Goal: Task Accomplishment & Management: Use online tool/utility

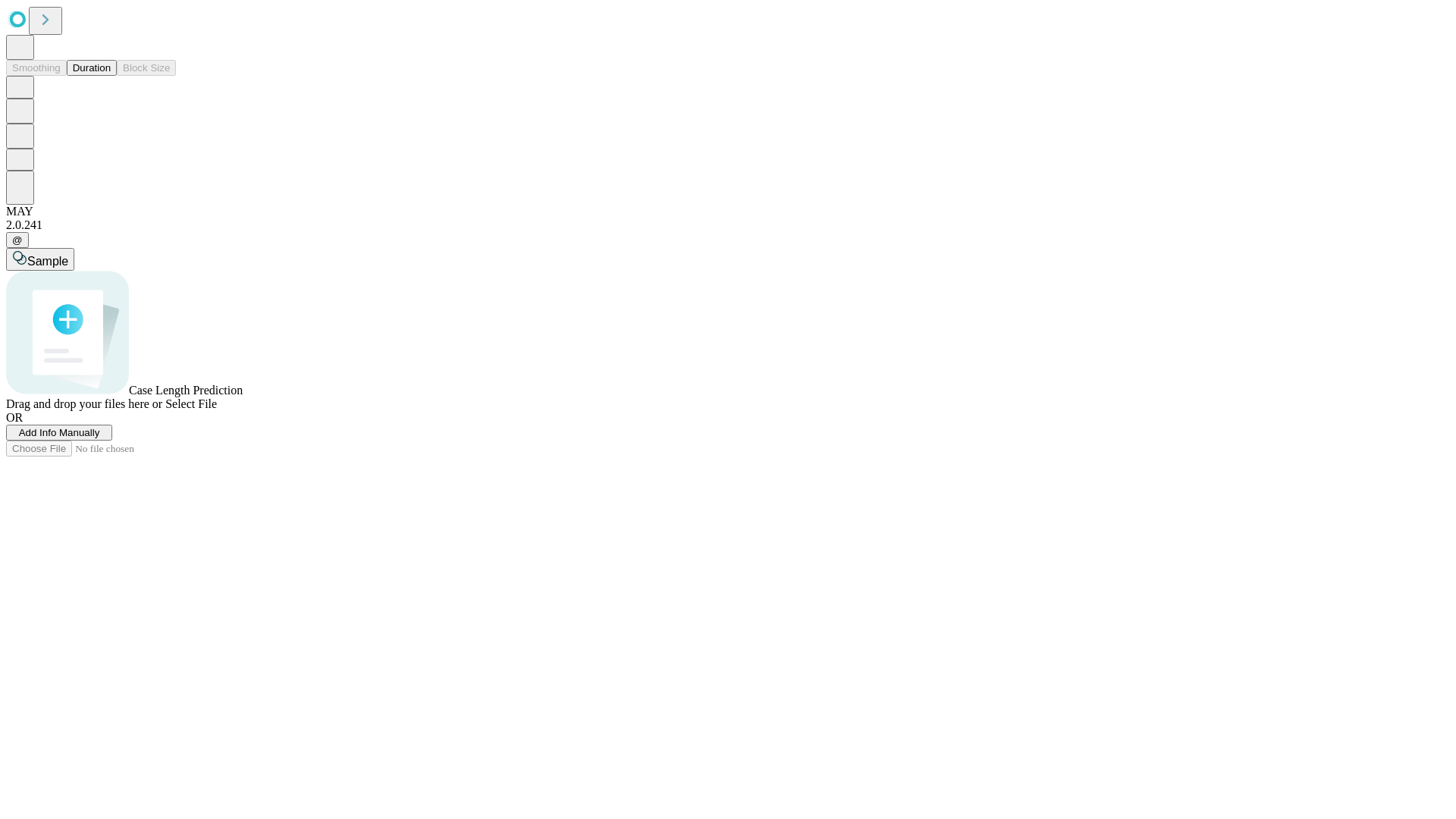
click at [110, 75] on button "Duration" at bounding box center [91, 68] width 50 height 16
click at [100, 438] on span "Add Info Manually" at bounding box center [60, 432] width 81 height 11
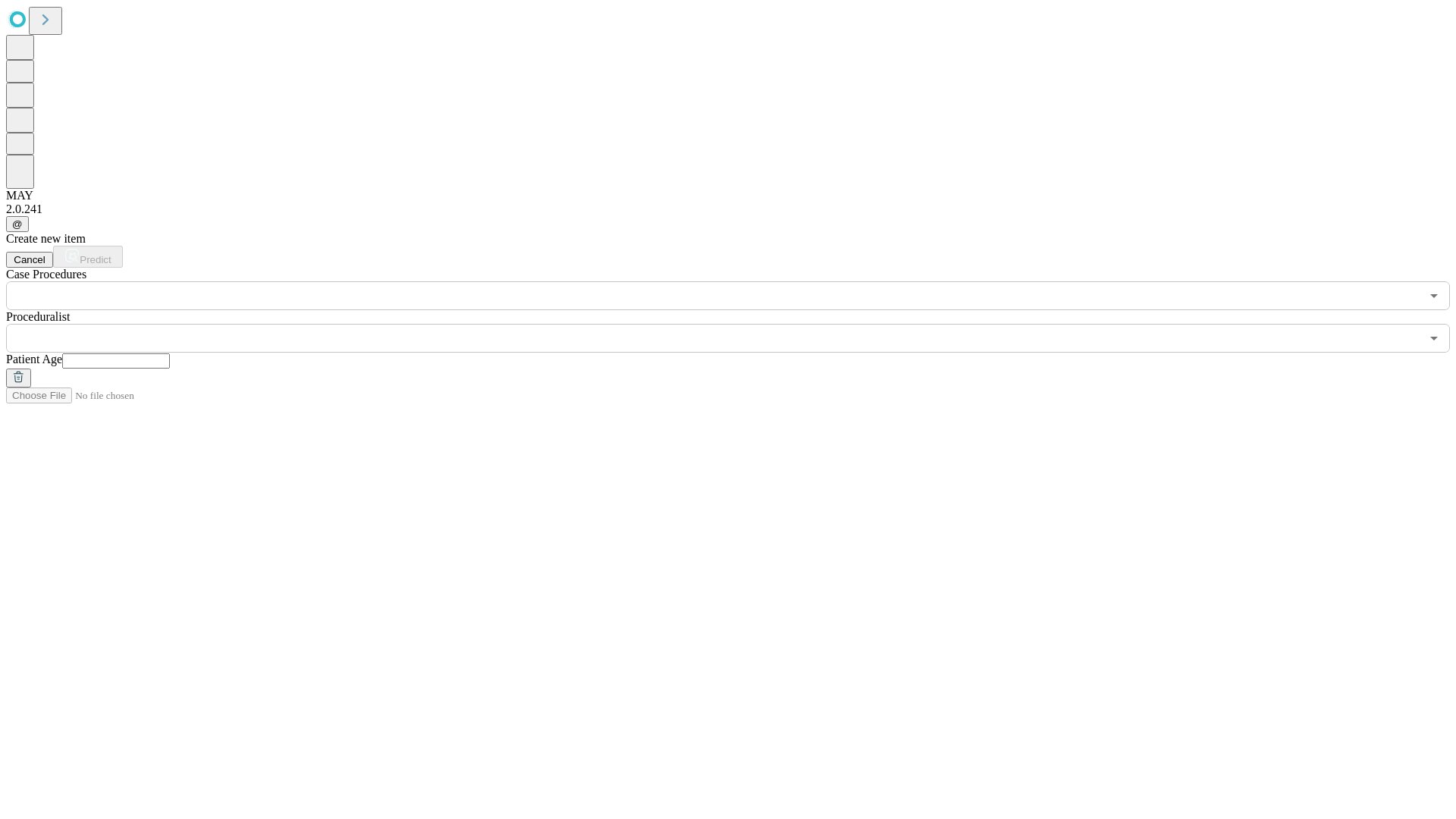
click at [170, 353] on input "text" at bounding box center [116, 361] width 108 height 15
type input "**"
click at [739, 324] on input "text" at bounding box center [714, 338] width 1415 height 29
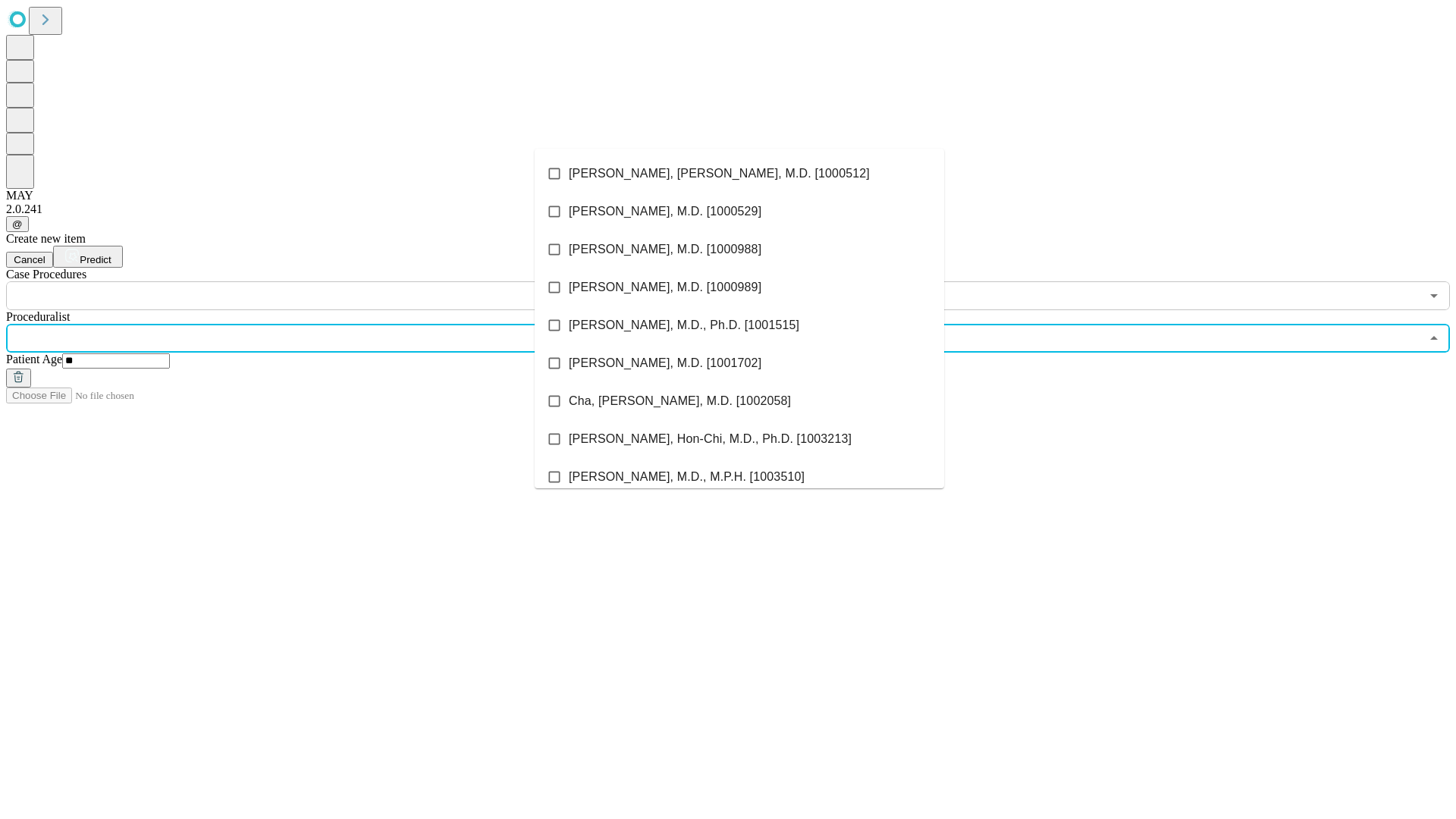
click at [740, 174] on li "[PERSON_NAME], [PERSON_NAME], M.D. [1000512]" at bounding box center [739, 174] width 409 height 38
